Goal: Answer question/provide support: Answer question/provide support

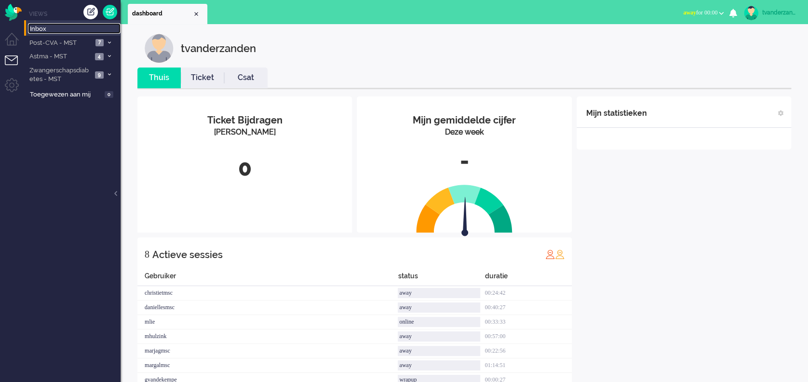
click at [72, 28] on span "Inbox" at bounding box center [75, 29] width 91 height 9
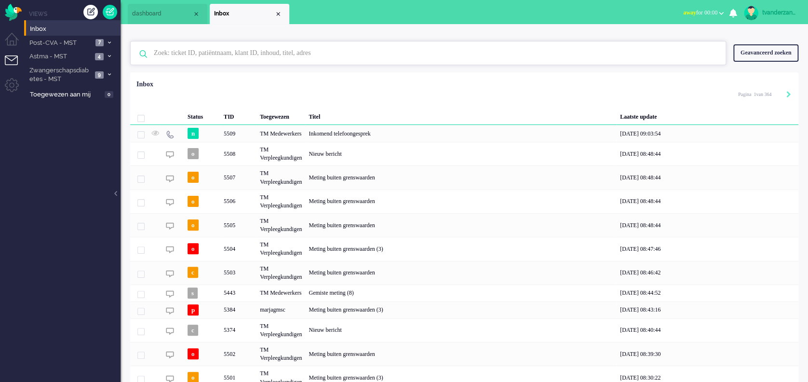
click at [208, 53] on input "text" at bounding box center [430, 52] width 566 height 23
paste input "[PERSON_NAME]"
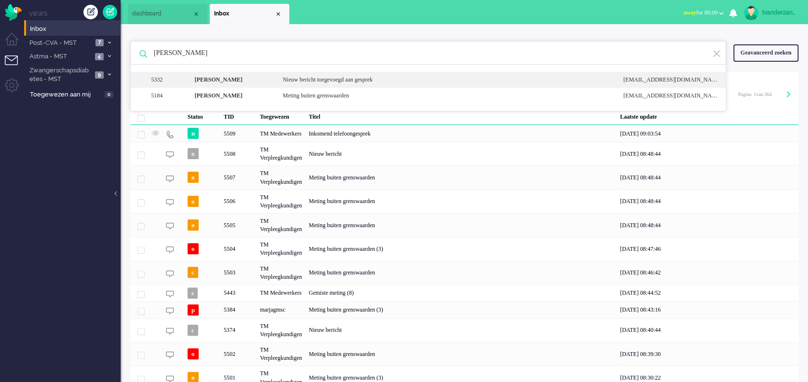
type input "[PERSON_NAME]"
click at [215, 88] on div "5332 [PERSON_NAME] Nieuw bericht toegevoegd aan gesprek [EMAIL_ADDRESS][DOMAIN_…" at bounding box center [428, 96] width 595 height 16
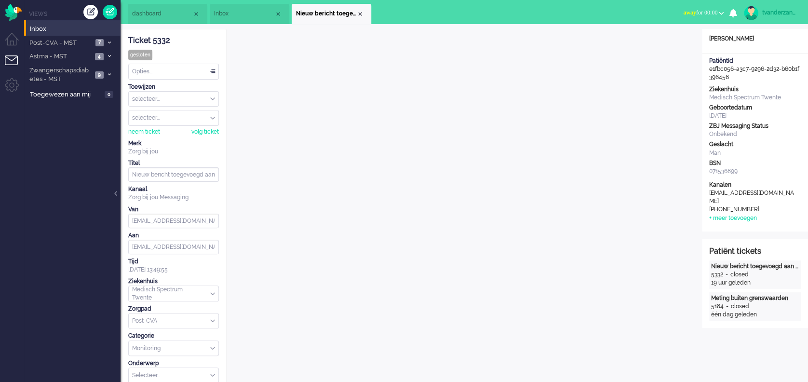
click at [158, 40] on div "Ticket 5332" at bounding box center [173, 40] width 91 height 11
click at [240, 16] on span "Inbox" at bounding box center [244, 14] width 60 height 8
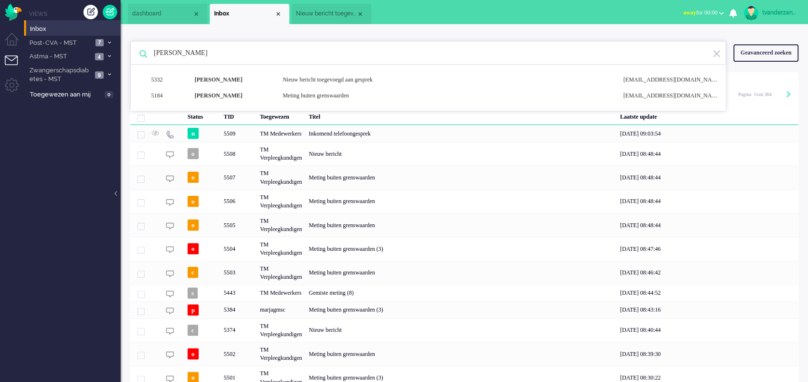
click at [329, 12] on span "Nieuw bericht toegevoegd aan gesprek" at bounding box center [326, 14] width 60 height 8
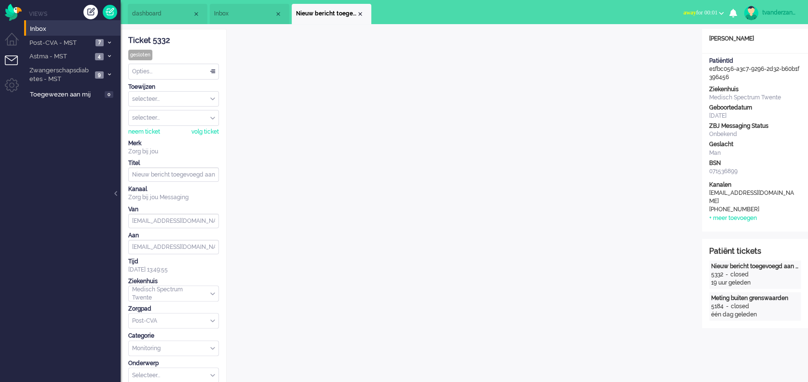
click at [237, 12] on span "Inbox" at bounding box center [244, 14] width 60 height 8
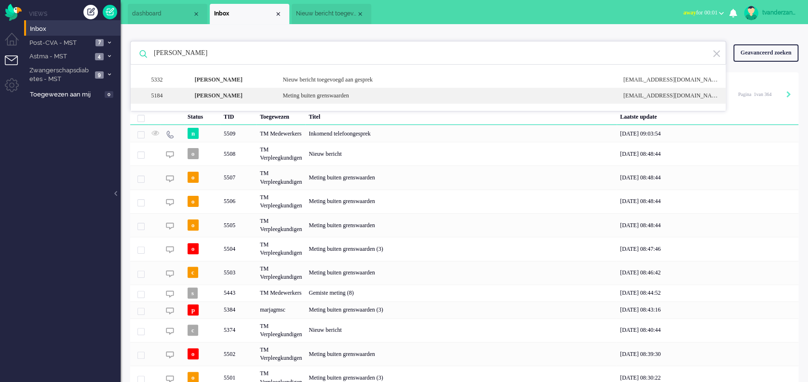
click at [234, 96] on b "[PERSON_NAME]" at bounding box center [219, 95] width 48 height 7
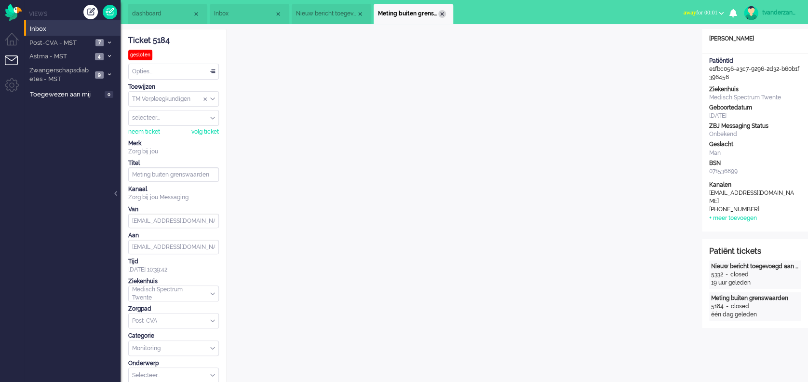
click at [444, 13] on div "Close tab" at bounding box center [442, 14] width 8 height 8
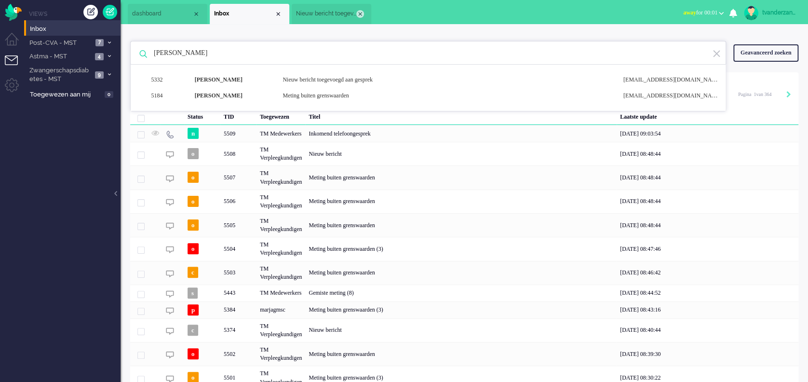
click at [360, 13] on div "Close tab" at bounding box center [360, 14] width 8 height 8
